Goal: Task Accomplishment & Management: Complete application form

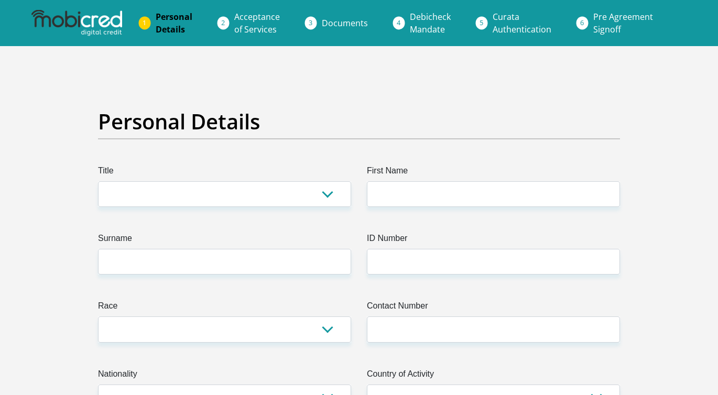
click at [101, 26] on img at bounding box center [76, 23] width 90 height 26
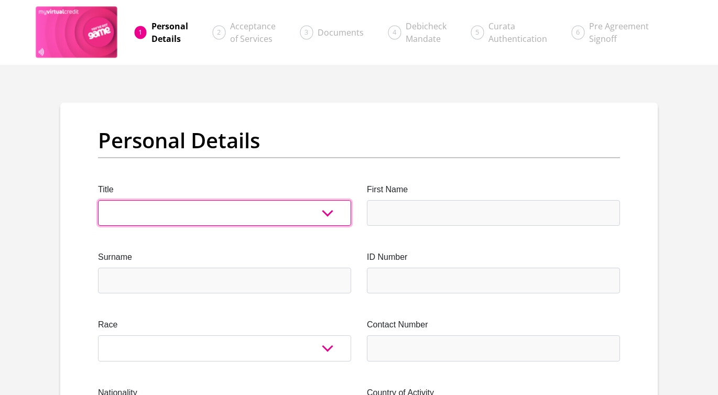
click at [214, 215] on select "Mr Ms Mrs Dr Other" at bounding box center [224, 213] width 253 height 26
select select "Mr"
click at [98, 200] on select "Mr Ms Mrs Dr Other" at bounding box center [224, 213] width 253 height 26
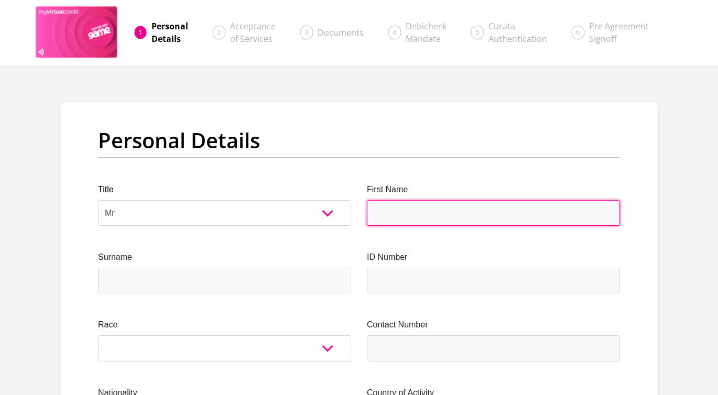
click at [422, 222] on input "First Name" at bounding box center [493, 213] width 253 height 26
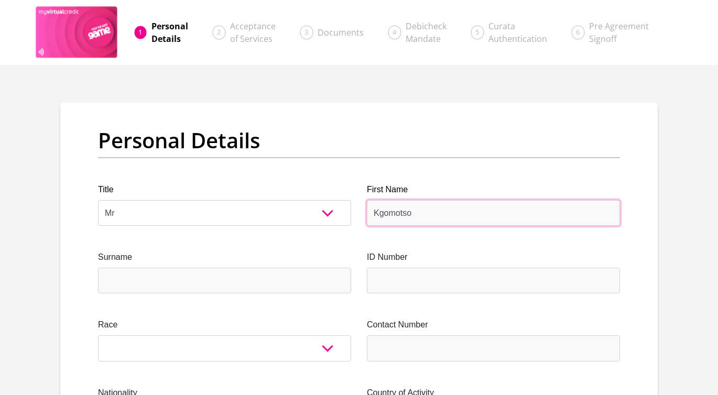
type input "Kgomotso"
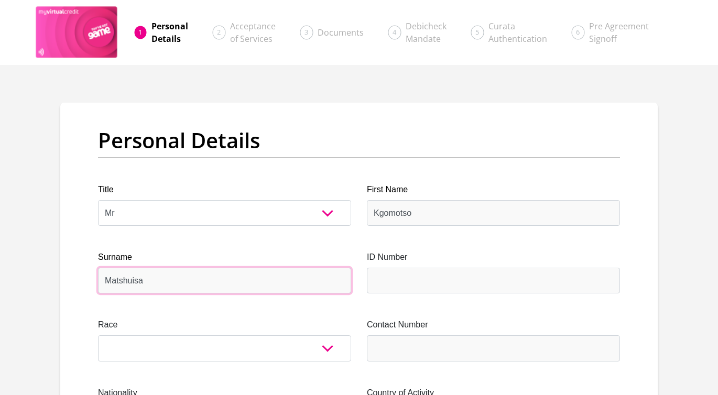
type input "Matshuisa"
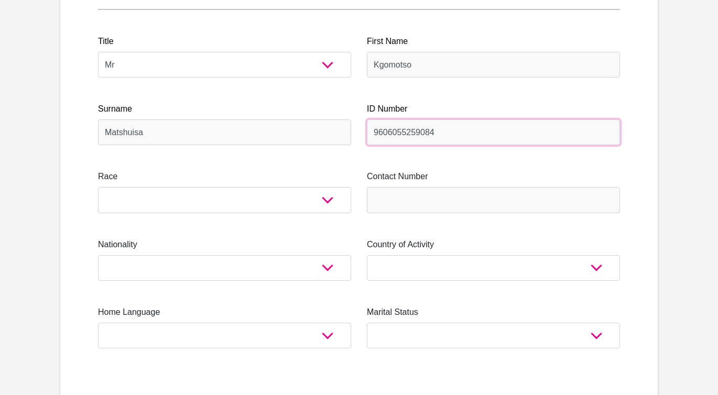
scroll to position [157, 0]
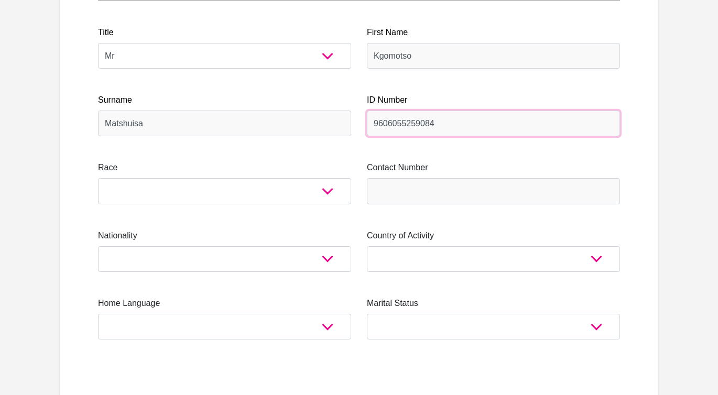
type input "9606055259084"
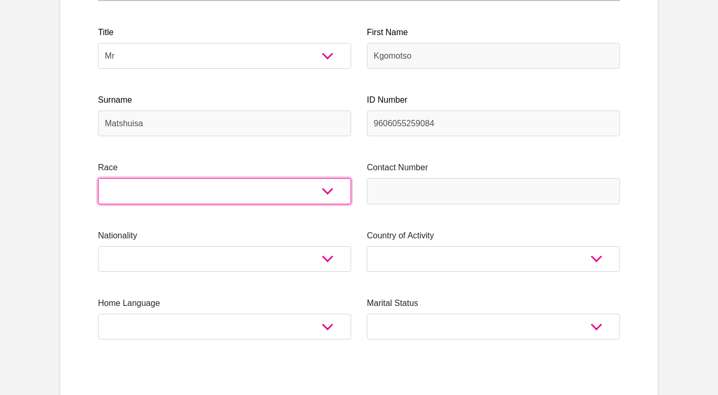
click at [326, 198] on select "Black Coloured Indian White Other" at bounding box center [224, 191] width 253 height 26
select select "1"
click at [98, 178] on select "Black Coloured Indian White Other" at bounding box center [224, 191] width 253 height 26
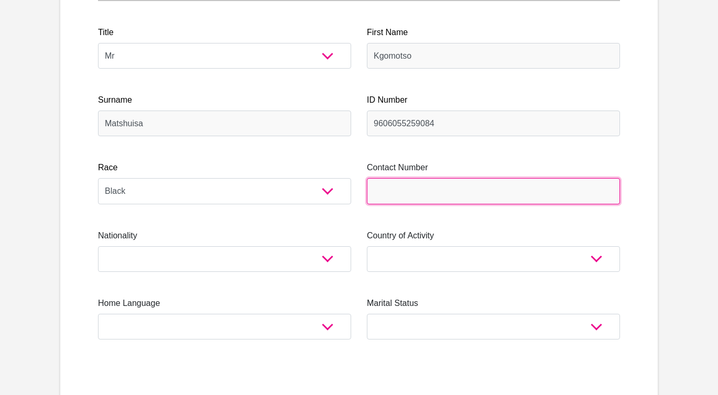
click at [417, 192] on input "Contact Number" at bounding box center [493, 191] width 253 height 26
type input "0818570195"
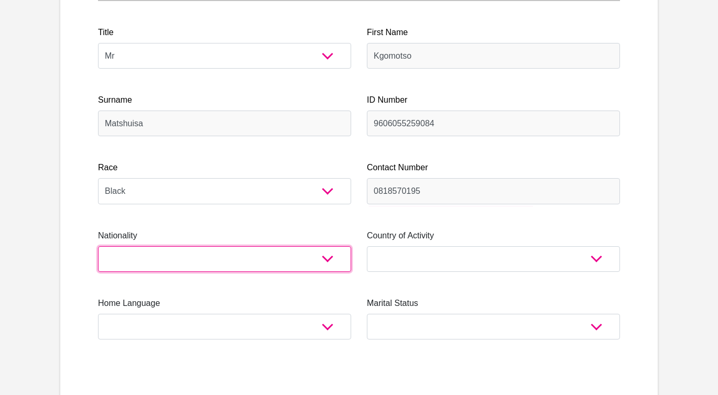
click at [205, 256] on select "South Africa Afghanistan Aland Islands Albania Algeria America Samoa American V…" at bounding box center [224, 259] width 253 height 26
select select "ZAF"
click at [98, 246] on select "South Africa Afghanistan Aland Islands Albania Algeria America Samoa American V…" at bounding box center [224, 259] width 253 height 26
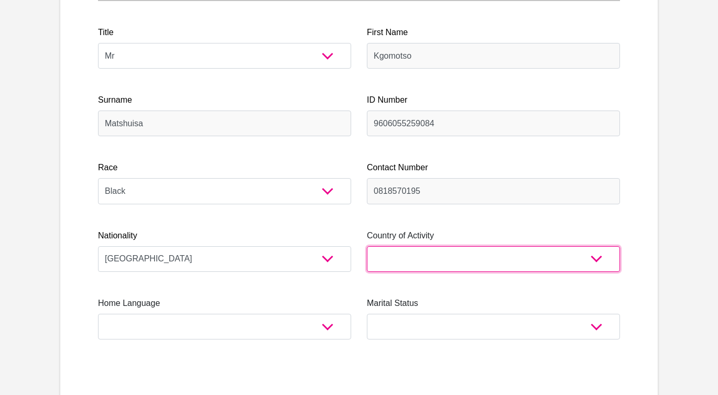
click at [462, 268] on select "South Africa Afghanistan Aland Islands Albania Algeria America Samoa American V…" at bounding box center [493, 259] width 253 height 26
click at [367, 246] on select "South Africa Afghanistan Aland Islands Albania Algeria America Samoa American V…" at bounding box center [493, 259] width 253 height 26
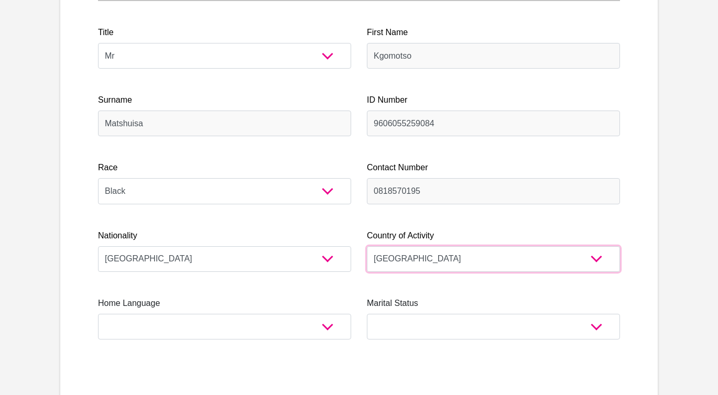
select select "ZAF"
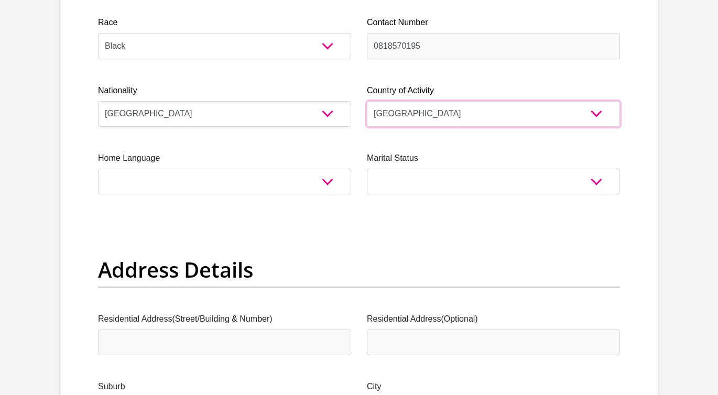
scroll to position [314, 0]
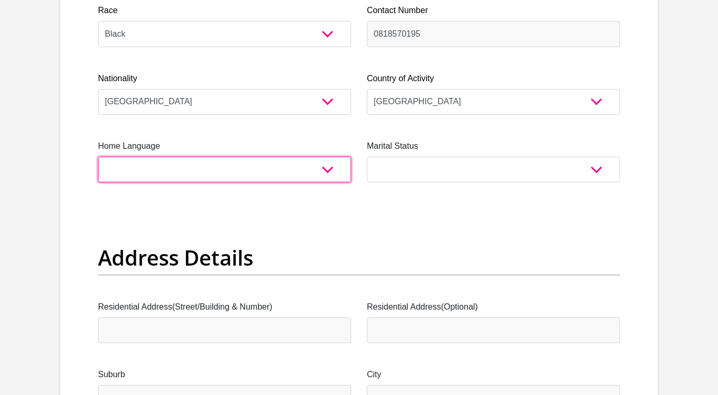
click at [222, 164] on select "Afrikaans English Sepedi South Ndebele Southern Sotho Swati Tsonga Tswana Venda…" at bounding box center [224, 170] width 253 height 26
click at [221, 164] on select "Afrikaans English Sepedi South Ndebele Southern Sotho Swati Tsonga Tswana Venda…" at bounding box center [224, 170] width 253 height 26
select select "tsn"
click at [98, 157] on select "Afrikaans English Sepedi South Ndebele Southern Sotho Swati Tsonga Tswana Venda…" at bounding box center [224, 170] width 253 height 26
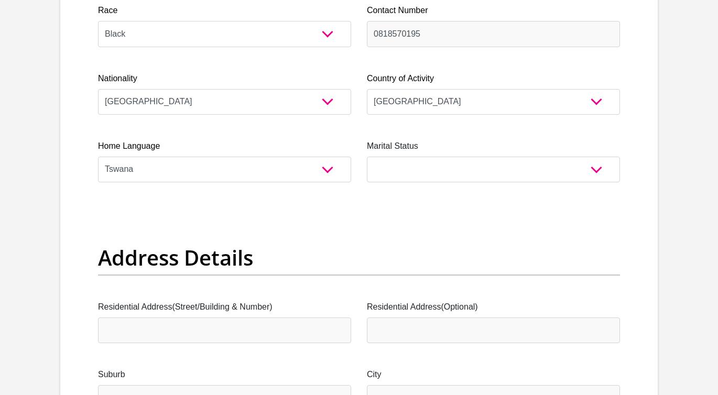
click at [422, 155] on div "Marital Status Married ANC Single Divorced Widowed Married COP or Customary Law" at bounding box center [493, 161] width 253 height 42
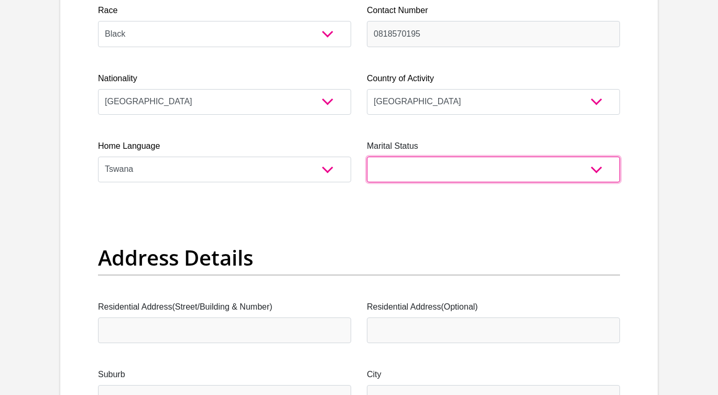
click at [417, 173] on select "Married ANC Single Divorced Widowed Married COP or Customary Law" at bounding box center [493, 170] width 253 height 26
select select "2"
click at [367, 157] on select "Married ANC Single Divorced Widowed Married COP or Customary Law" at bounding box center [493, 170] width 253 height 26
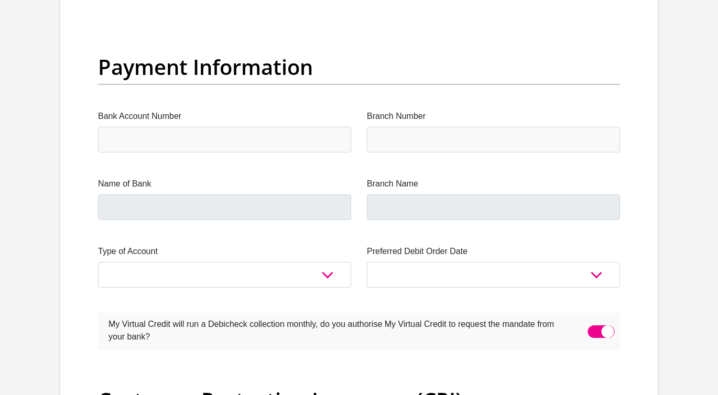
scroll to position [2359, 0]
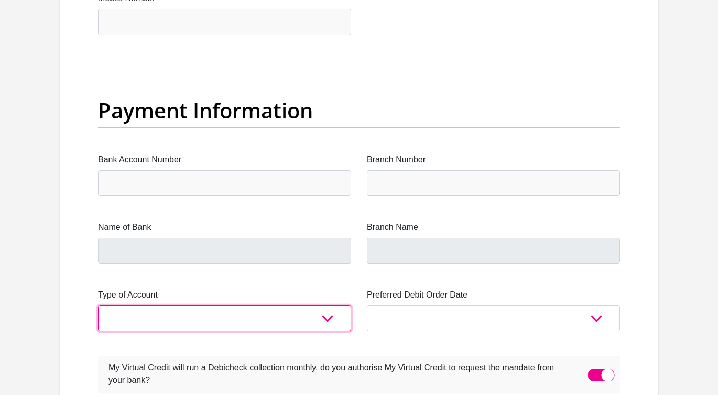
click at [271, 313] on select "Cheque Savings" at bounding box center [224, 319] width 253 height 26
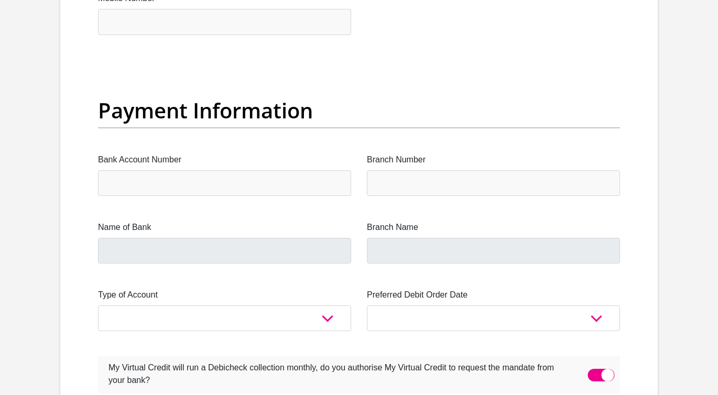
click at [178, 383] on label "My Virtual Credit will run a Debicheck collection monthly, do you authorise My …" at bounding box center [333, 372] width 470 height 33
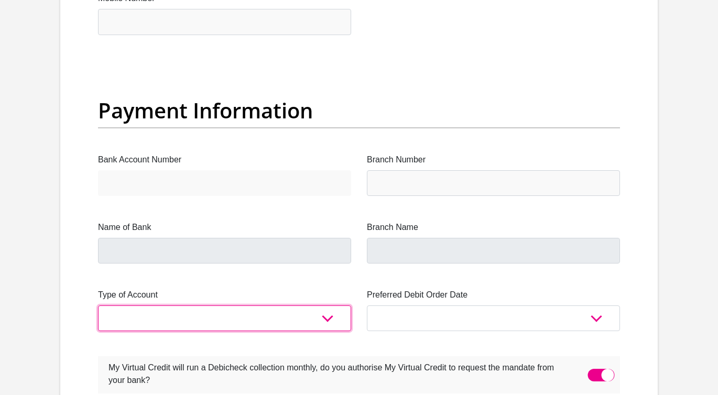
click at [168, 329] on select "Cheque Savings" at bounding box center [224, 319] width 253 height 26
select select "SAV"
click at [98, 306] on select "Cheque Savings" at bounding box center [224, 319] width 253 height 26
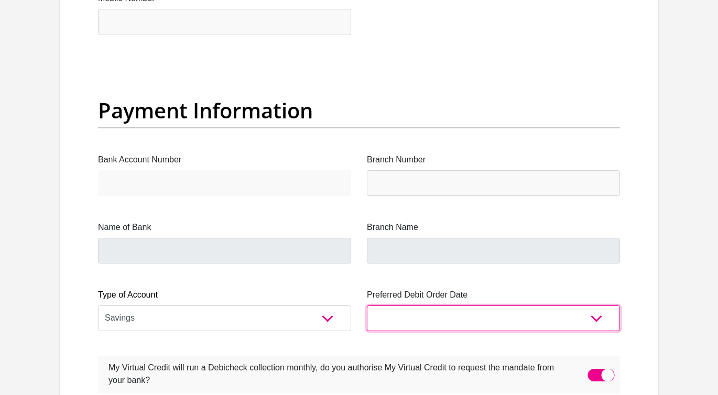
click at [442, 320] on select "1st 2nd 3rd 4th 5th 7th 18th 19th 20th 21st 22nd 23rd 24th 25th 26th 27th 28th …" at bounding box center [493, 319] width 253 height 26
click at [442, 318] on select "1st 2nd 3rd 4th 5th 7th 18th 19th 20th 21st 22nd 23rd 24th 25th 26th 27th 28th …" at bounding box center [493, 319] width 253 height 26
select select "1"
click at [367, 306] on select "1st 2nd 3rd 4th 5th 7th 18th 19th 20th 21st 22nd 23rd 24th 25th 26th 27th 28th …" at bounding box center [493, 319] width 253 height 26
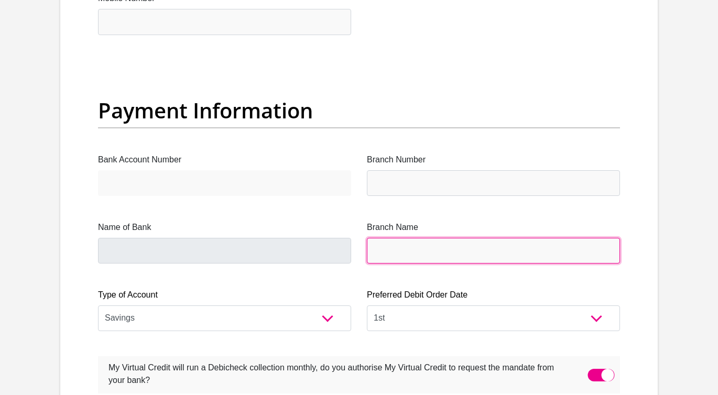
click at [414, 246] on input "Branch Name" at bounding box center [493, 251] width 253 height 26
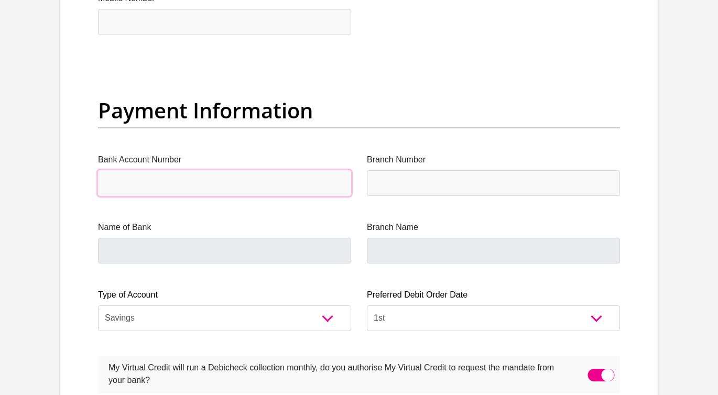
click at [189, 179] on input "Bank Account Number" at bounding box center [224, 183] width 253 height 26
type input "1571024463"
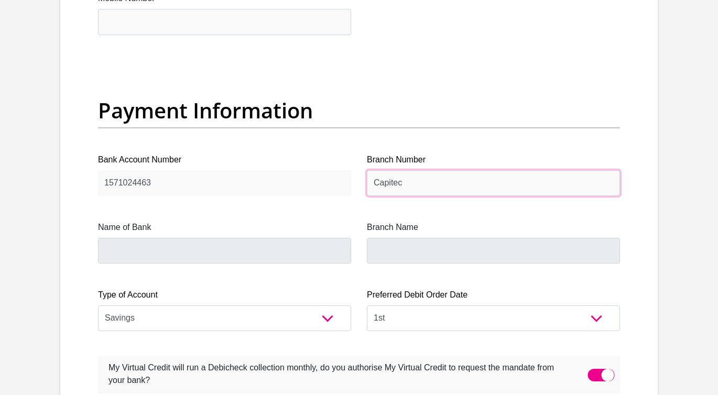
type input "Capitec"
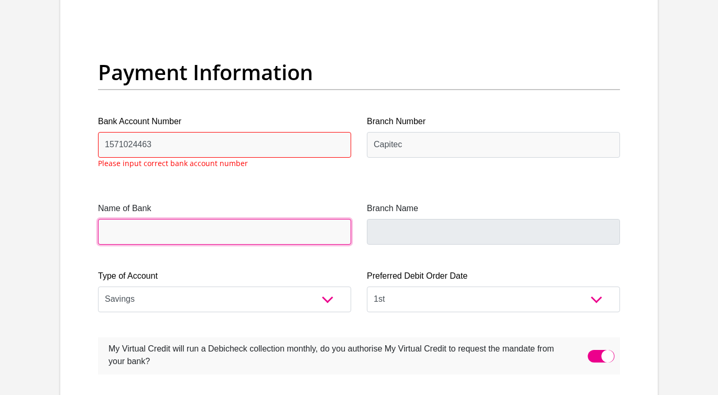
scroll to position [2397, 0]
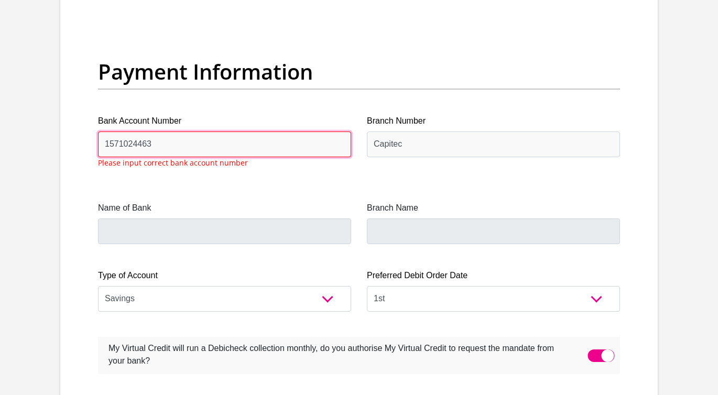
drag, startPoint x: 132, startPoint y: 145, endPoint x: 34, endPoint y: 172, distance: 101.7
type input "1021574463"
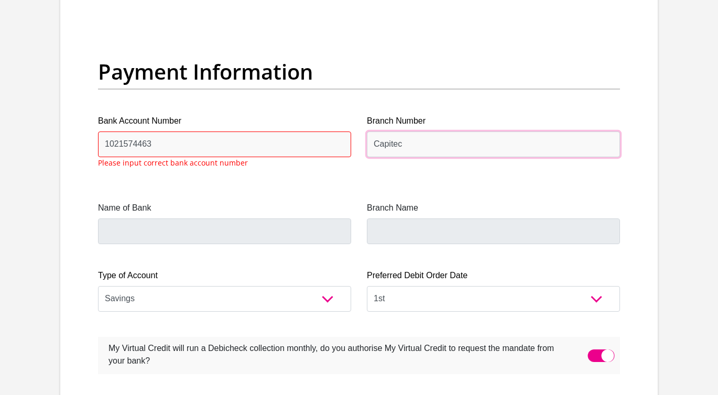
drag, startPoint x: 419, startPoint y: 140, endPoint x: 292, endPoint y: 148, distance: 126.6
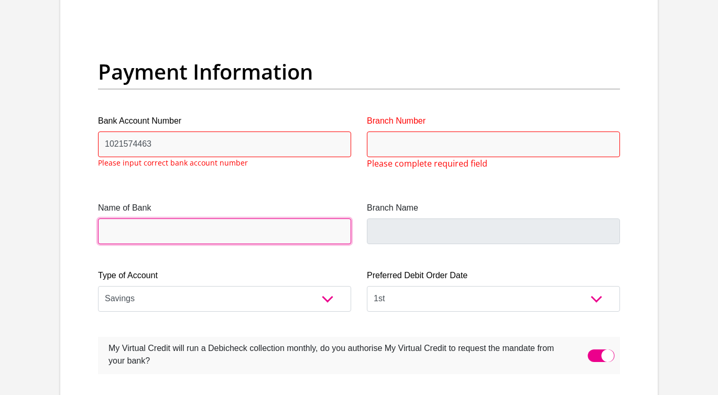
click at [249, 228] on input "Name of Bank" at bounding box center [224, 232] width 253 height 26
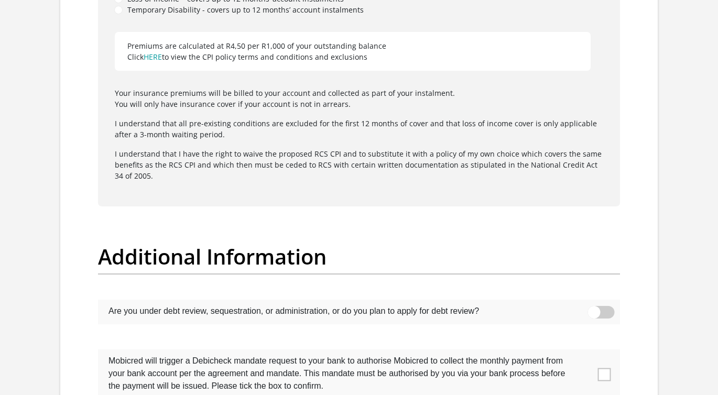
scroll to position [3091, 0]
